Goal: Task Accomplishment & Management: Use online tool/utility

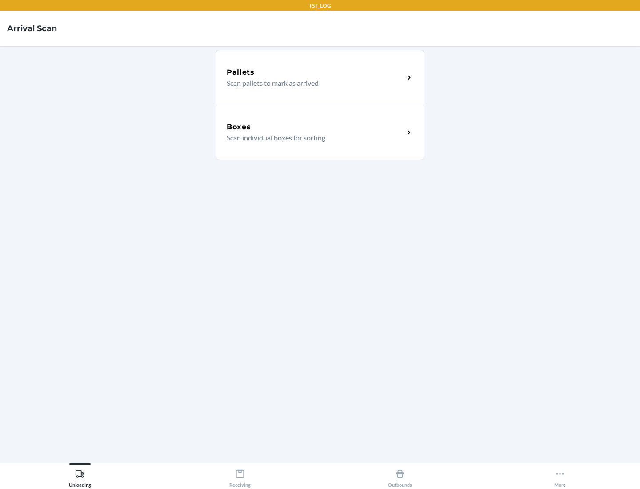
click at [315, 127] on div "Boxes" at bounding box center [315, 127] width 177 height 11
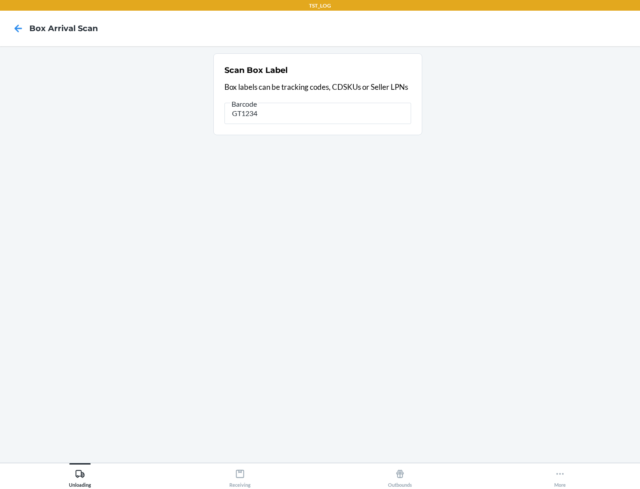
type input "GT1234"
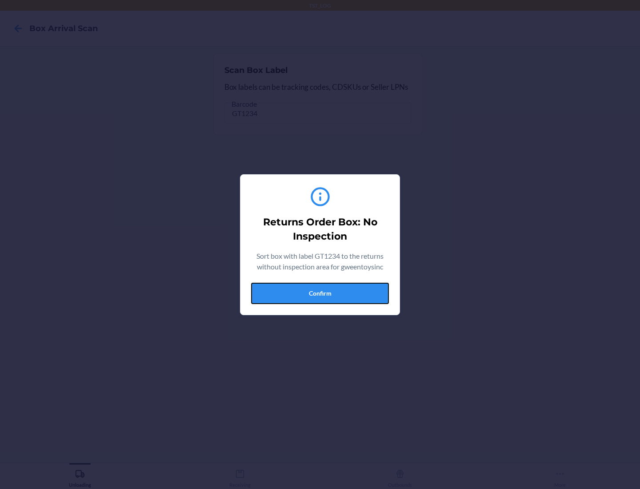
click at [320, 293] on button "Confirm" at bounding box center [320, 293] width 138 height 21
